Goal: Task Accomplishment & Management: Complete application form

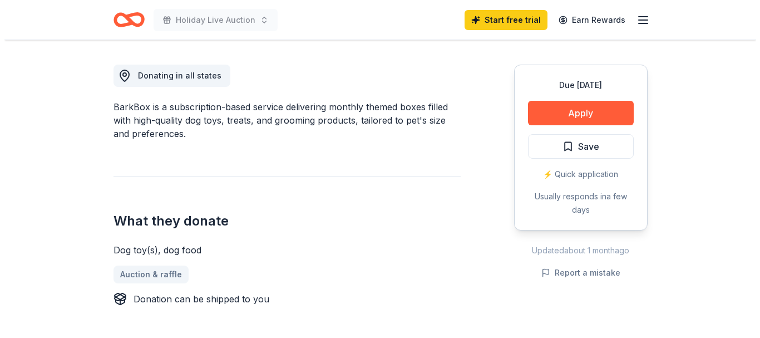
scroll to position [314, 0]
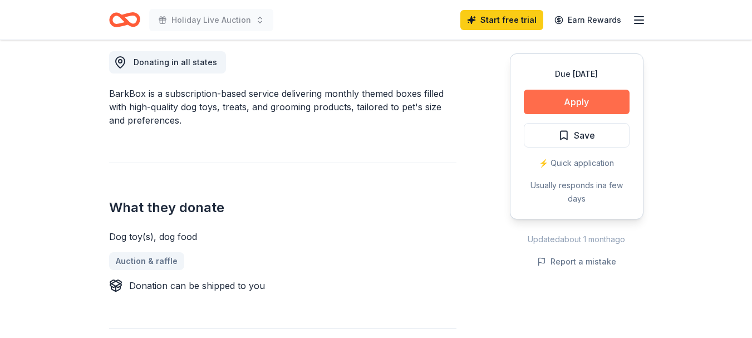
click at [612, 101] on button "Apply" at bounding box center [577, 102] width 106 height 24
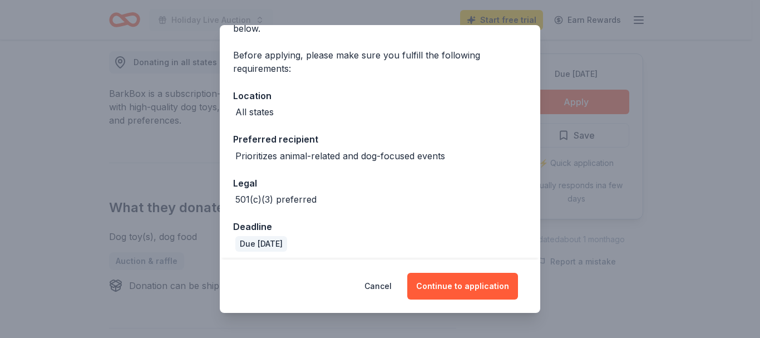
scroll to position [76, 0]
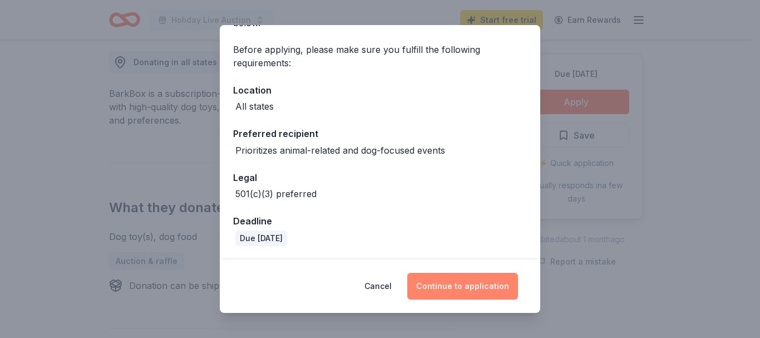
click at [470, 283] on button "Continue to application" at bounding box center [462, 286] width 111 height 27
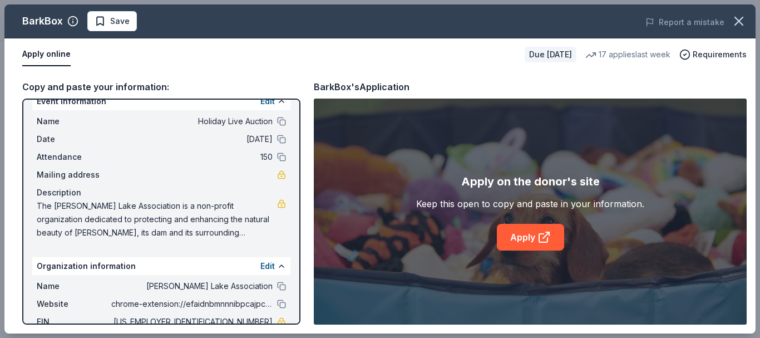
scroll to position [0, 0]
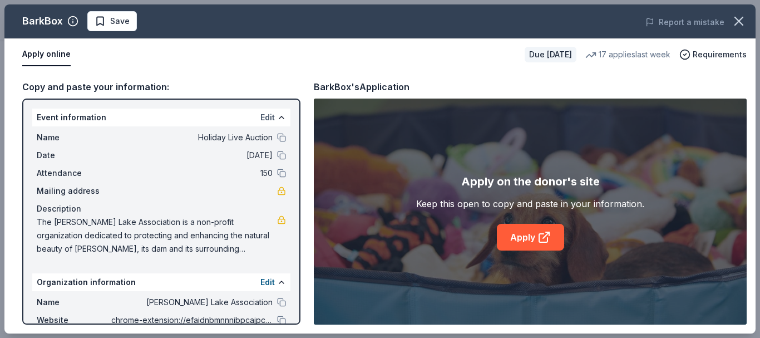
click at [260, 112] on button "Edit" at bounding box center [267, 117] width 14 height 13
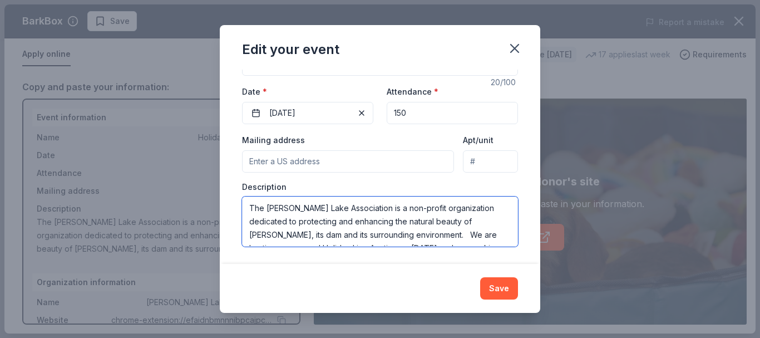
click at [448, 234] on textarea "The Pearly Pond Lake Association is a non-profit organization dedicated to prot…" at bounding box center [380, 221] width 276 height 50
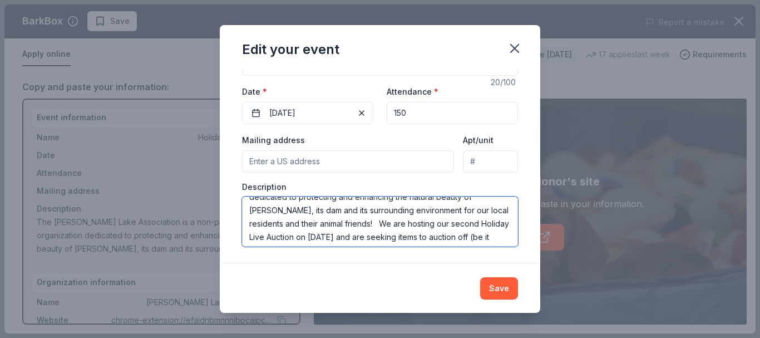
scroll to position [40, 0]
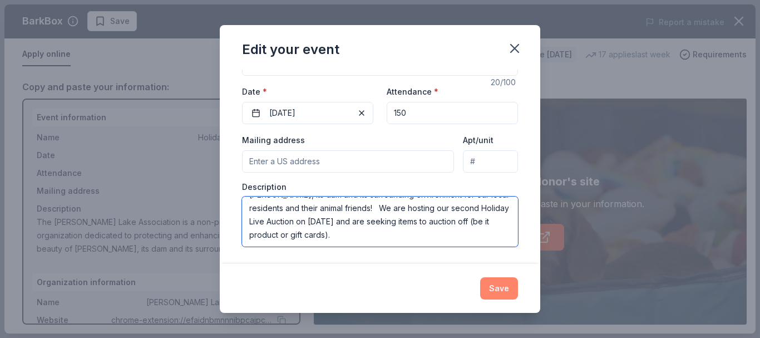
type textarea "The [PERSON_NAME] Lake Association is a non-profit organization dedicated to pr…"
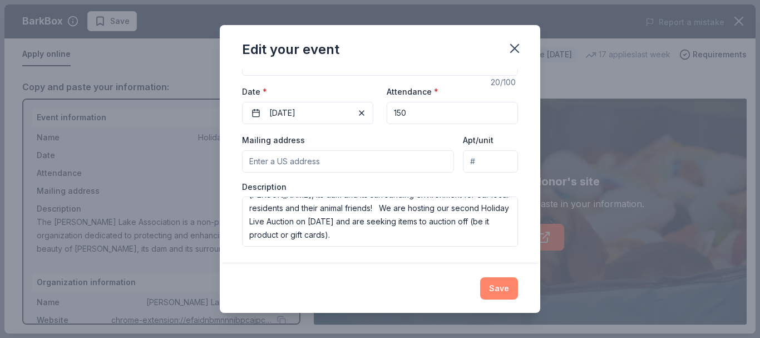
click at [505, 287] on button "Save" at bounding box center [499, 288] width 38 height 22
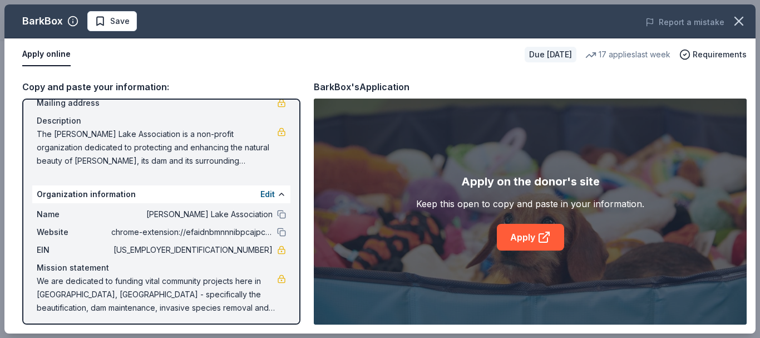
scroll to position [92, 0]
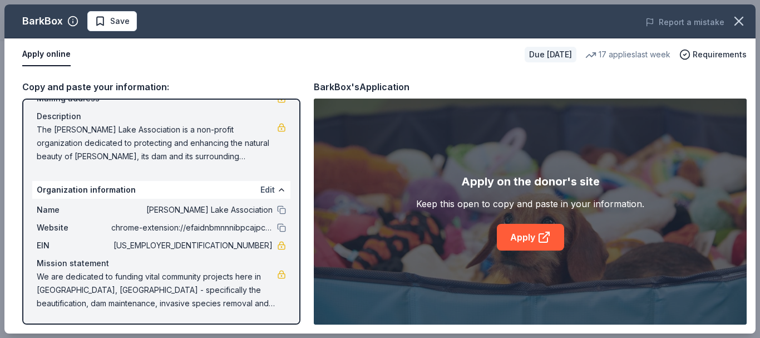
click at [260, 190] on button "Edit" at bounding box center [267, 189] width 14 height 13
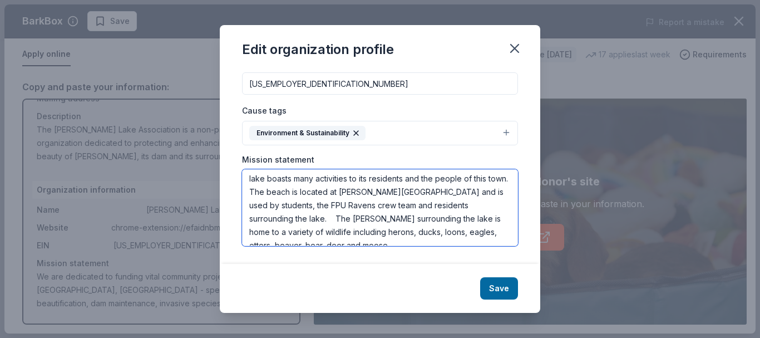
scroll to position [67, 0]
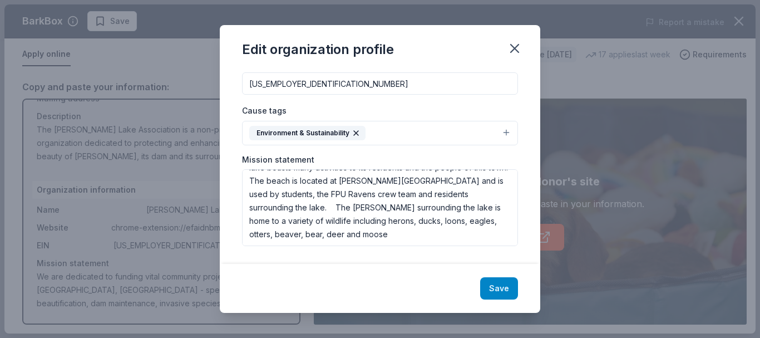
click at [500, 291] on button "Save" at bounding box center [499, 288] width 38 height 22
click at [480, 282] on div "Save" at bounding box center [380, 288] width 321 height 49
click at [515, 48] on icon "button" at bounding box center [515, 49] width 8 height 8
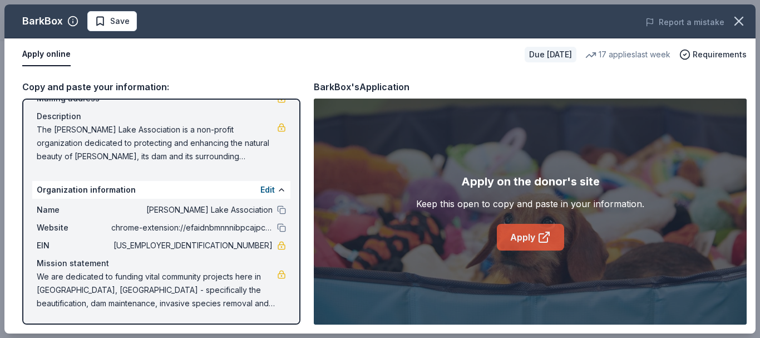
click at [523, 236] on link "Apply" at bounding box center [530, 237] width 67 height 27
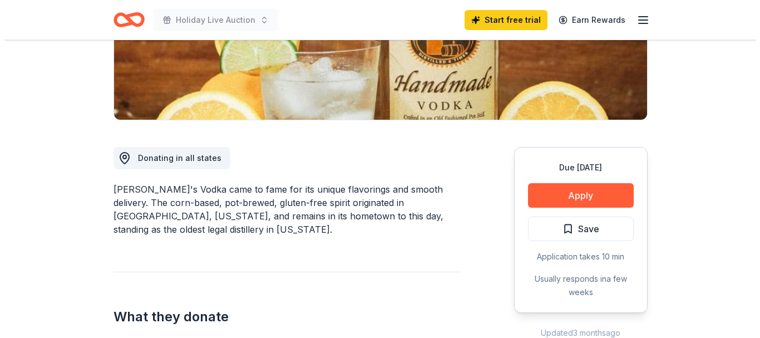
scroll to position [229, 0]
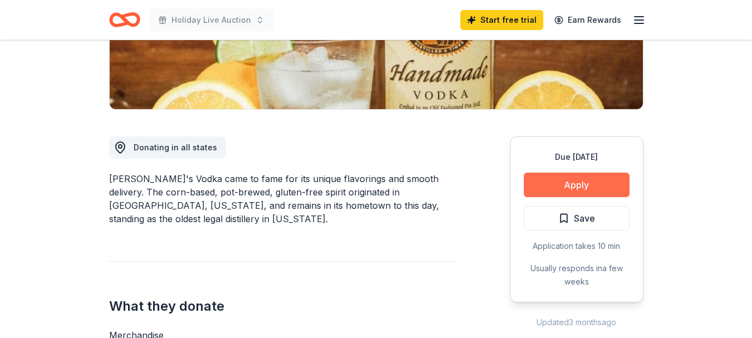
click at [542, 185] on button "Apply" at bounding box center [577, 185] width 106 height 24
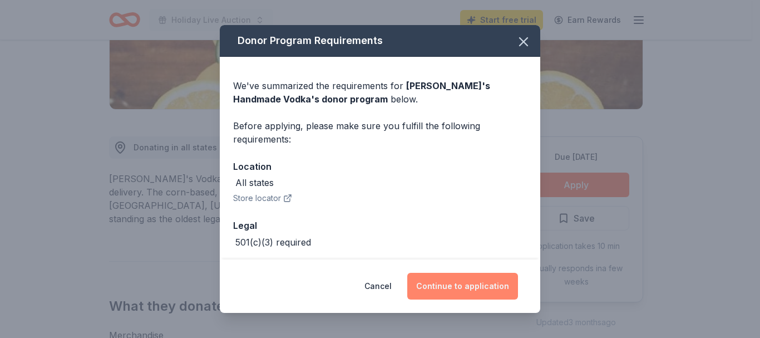
click at [452, 290] on button "Continue to application" at bounding box center [462, 286] width 111 height 27
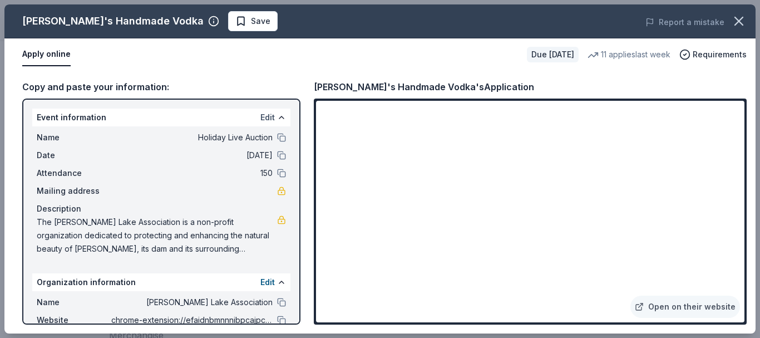
click at [263, 116] on button "Edit" at bounding box center [267, 117] width 14 height 13
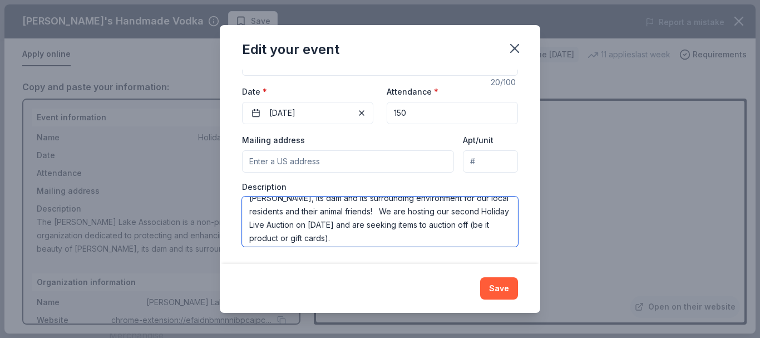
scroll to position [40, 0]
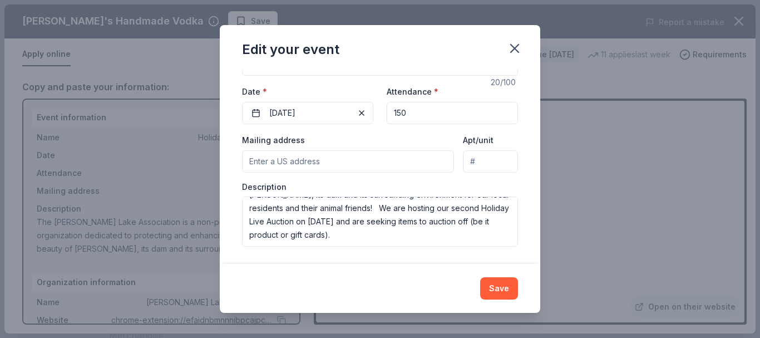
click at [491, 283] on button "Save" at bounding box center [499, 288] width 38 height 22
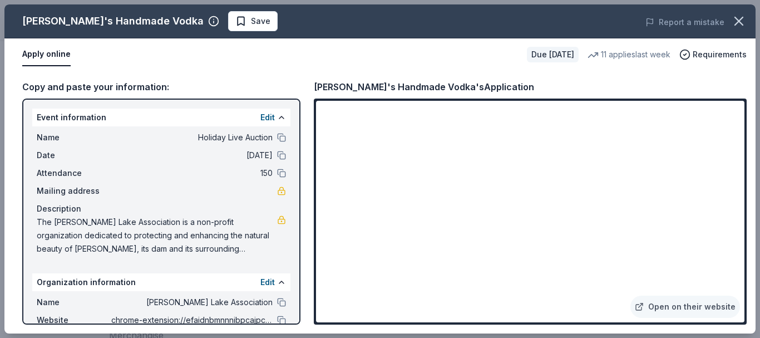
drag, startPoint x: 291, startPoint y: 145, endPoint x: 293, endPoint y: 193, distance: 47.4
click at [291, 195] on div "Event information Edit Name Holiday Live Auction Date [DATE] Attendance 150 Mai…" at bounding box center [161, 212] width 278 height 226
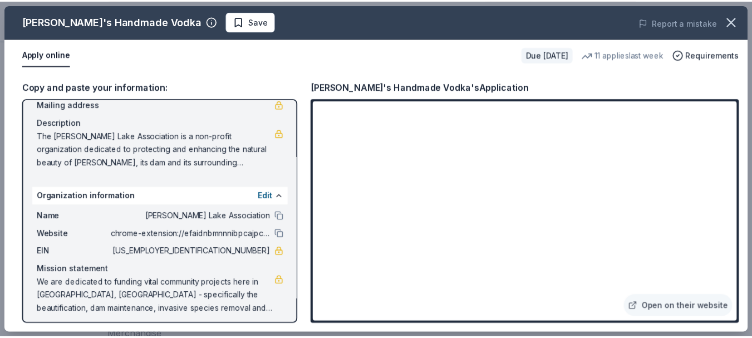
scroll to position [92, 0]
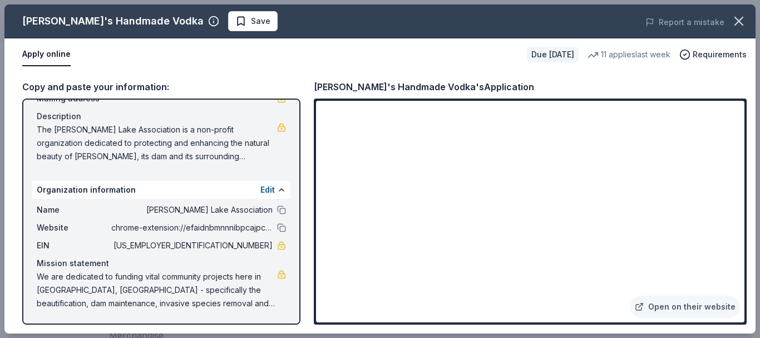
drag, startPoint x: 760, startPoint y: 165, endPoint x: 760, endPoint y: 183, distance: 17.8
click at [751, 183] on div "[PERSON_NAME]'s Handmade Vodka Save Report a mistake Apply online Due [DATE] 11…" at bounding box center [380, 169] width 760 height 338
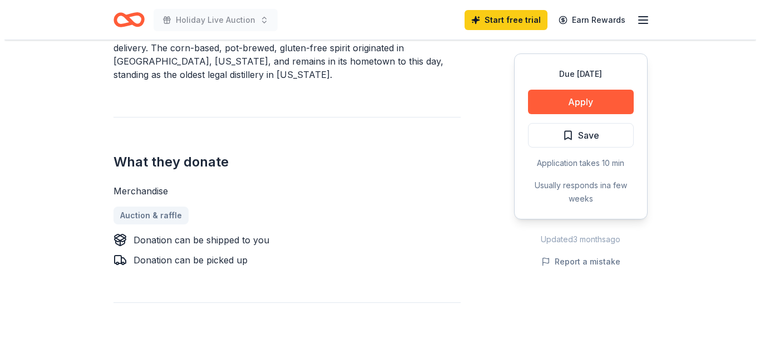
scroll to position [330, 0]
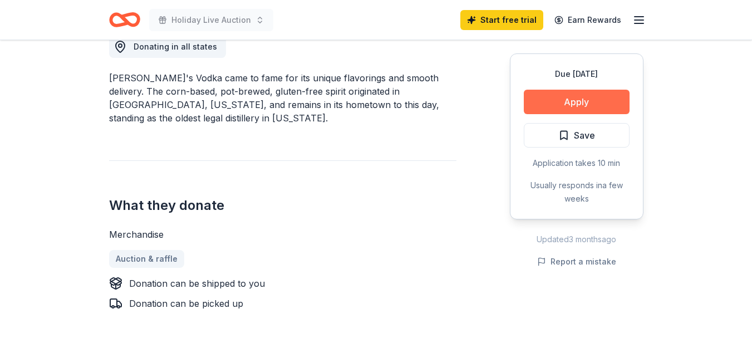
click at [581, 100] on button "Apply" at bounding box center [577, 102] width 106 height 24
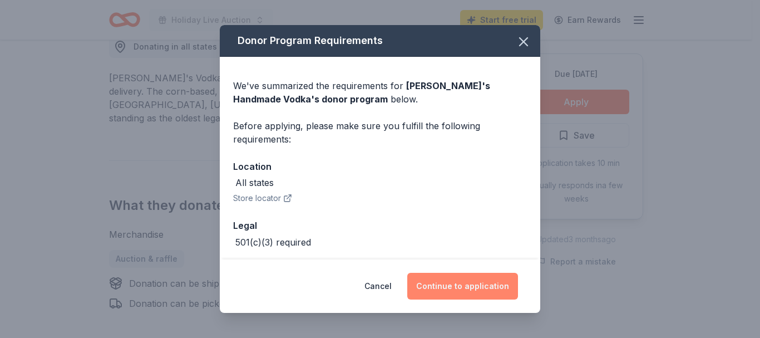
click at [454, 286] on button "Continue to application" at bounding box center [462, 286] width 111 height 27
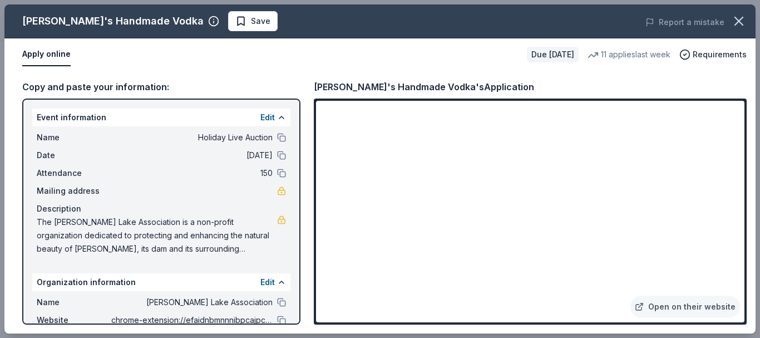
drag, startPoint x: 747, startPoint y: 190, endPoint x: 745, endPoint y: 212, distance: 21.2
click at [745, 212] on div "Open on their website" at bounding box center [530, 212] width 433 height 226
